Goal: Transaction & Acquisition: Purchase product/service

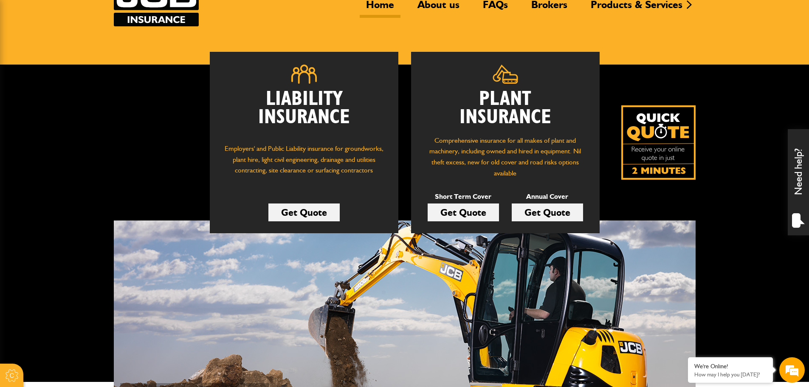
scroll to position [85, 0]
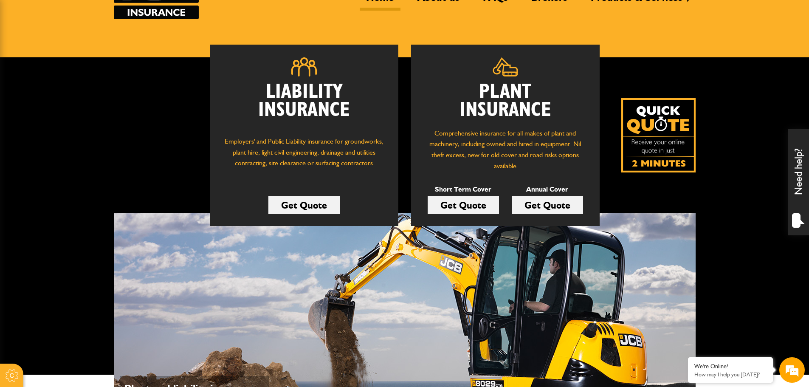
click at [482, 206] on link "Get Quote" at bounding box center [463, 205] width 71 height 18
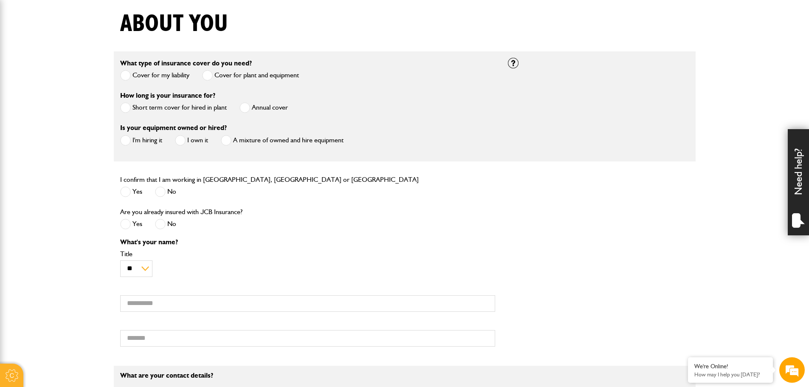
click at [126, 107] on span at bounding box center [125, 107] width 11 height 11
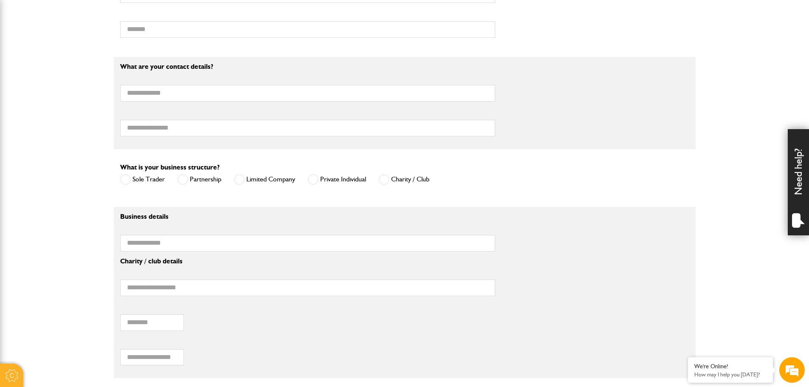
scroll to position [467, 0]
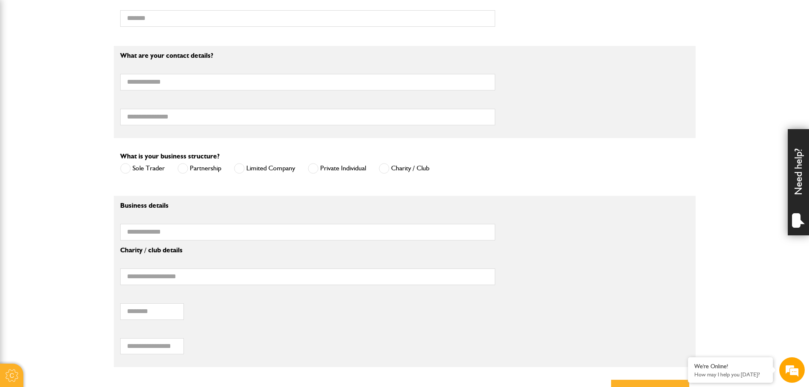
click at [313, 168] on span at bounding box center [313, 168] width 11 height 11
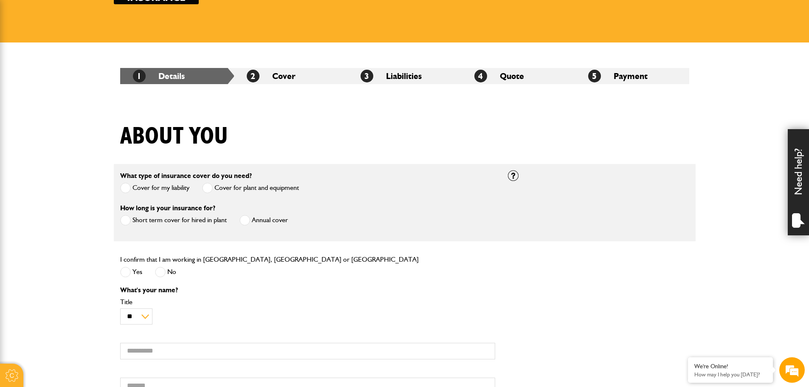
scroll to position [85, 0]
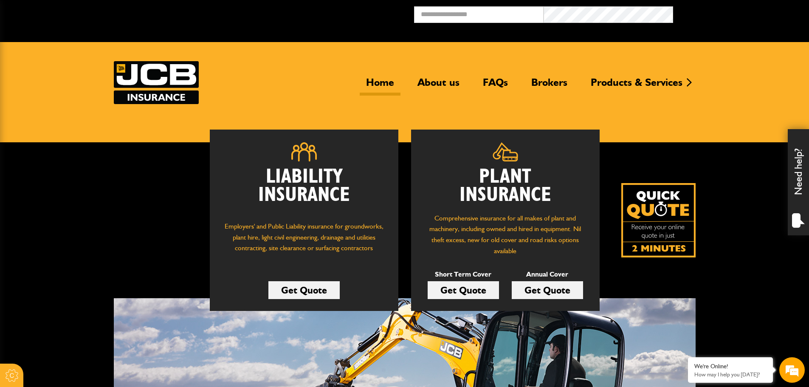
scroll to position [85, 0]
